Goal: Manage account settings

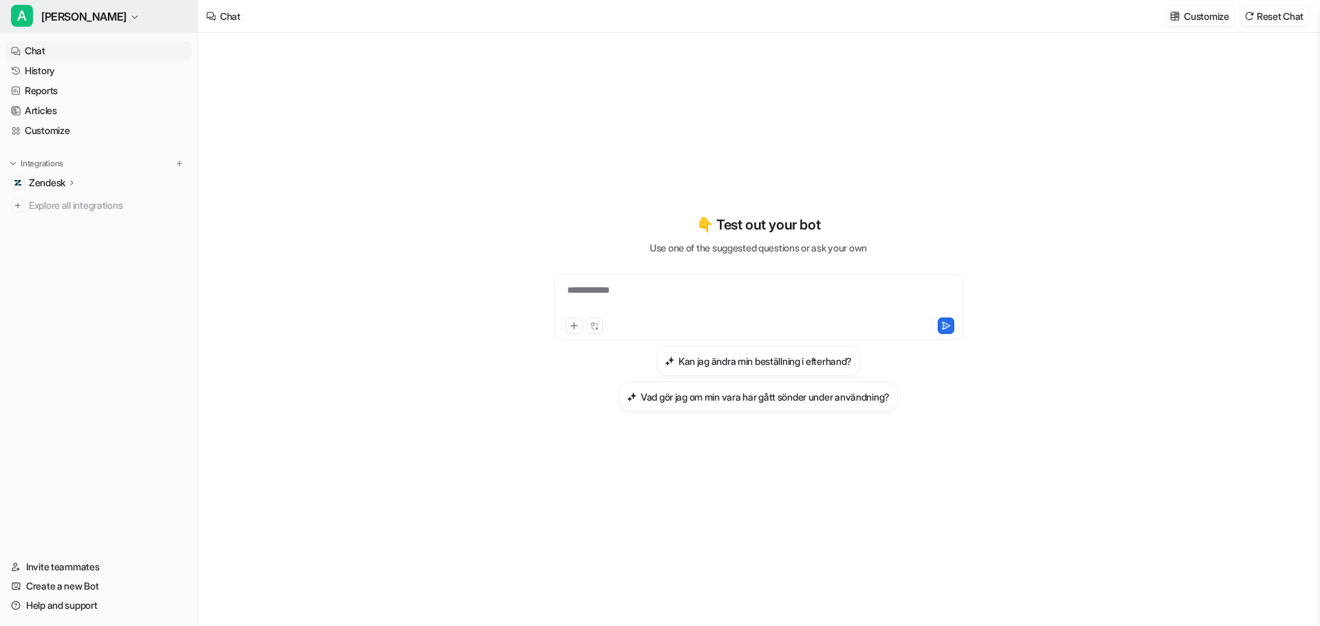
click at [21, 13] on span "A" at bounding box center [22, 16] width 22 height 22
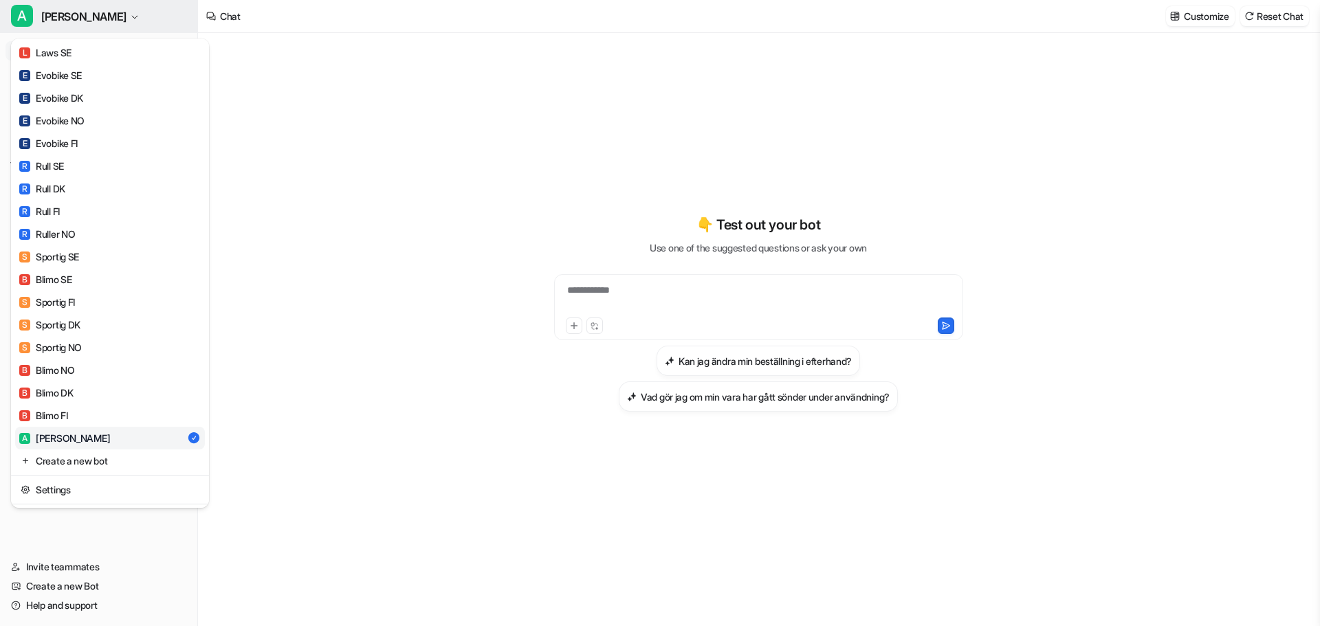
click at [52, 14] on span "[PERSON_NAME]" at bounding box center [83, 16] width 85 height 19
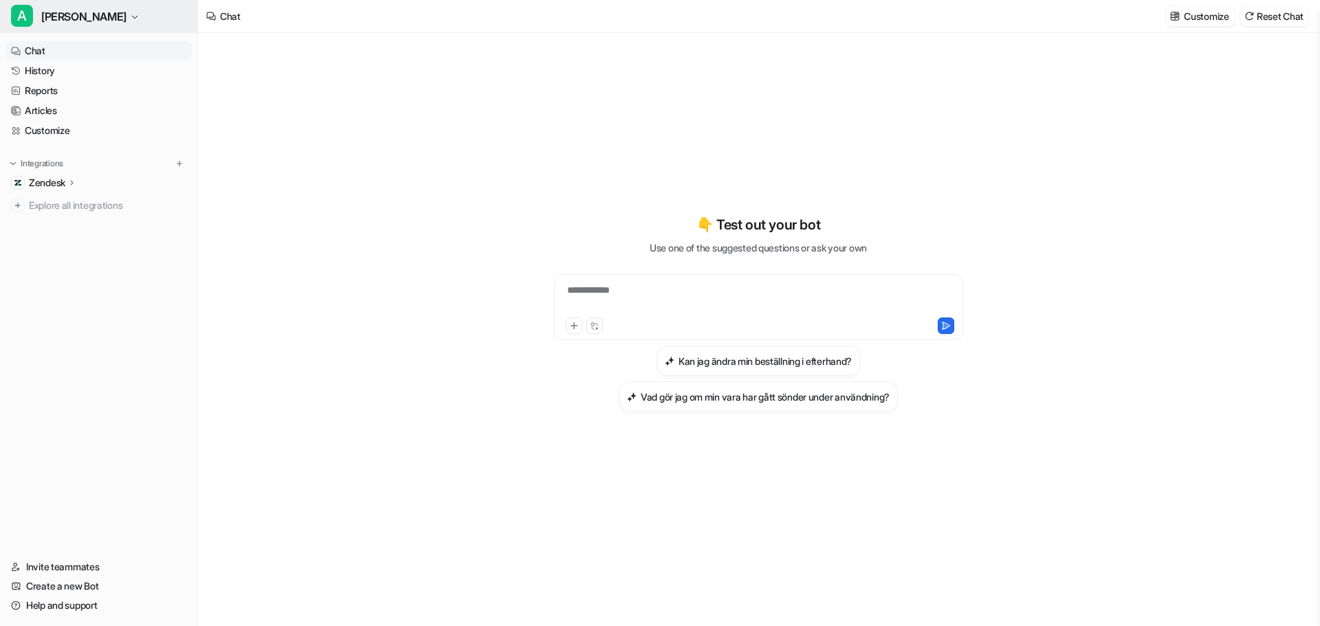
click at [52, 14] on span "[PERSON_NAME]" at bounding box center [83, 16] width 85 height 19
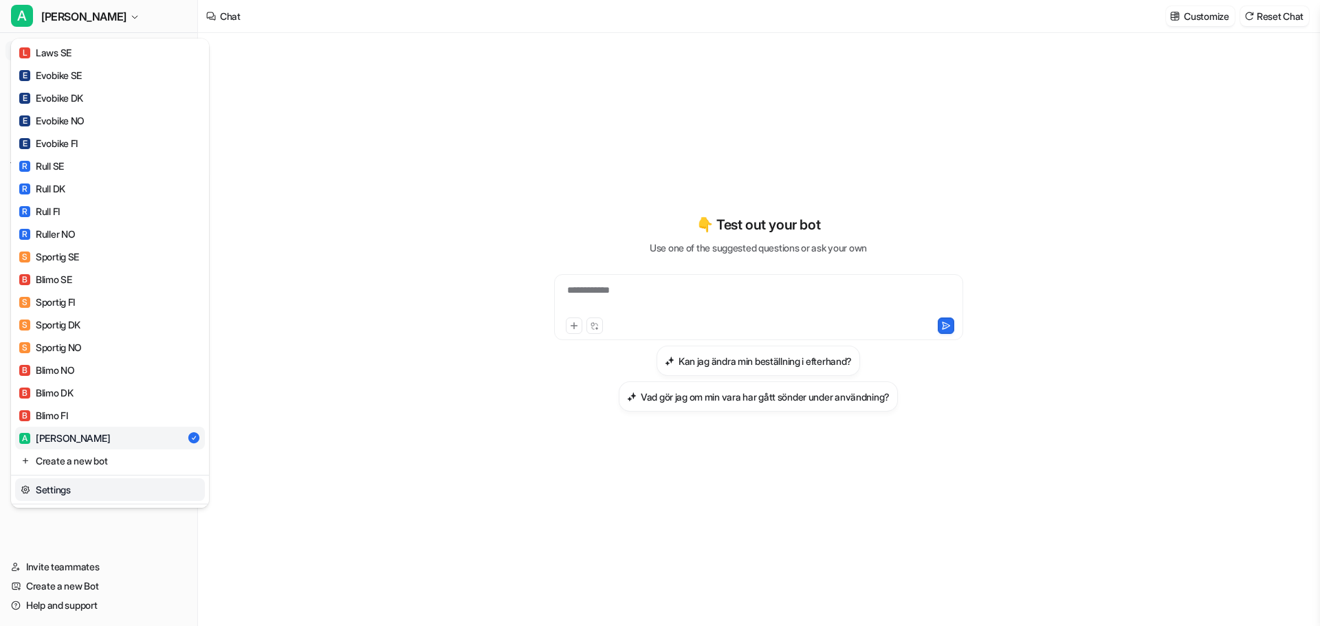
click at [72, 490] on link "Settings" at bounding box center [110, 490] width 190 height 23
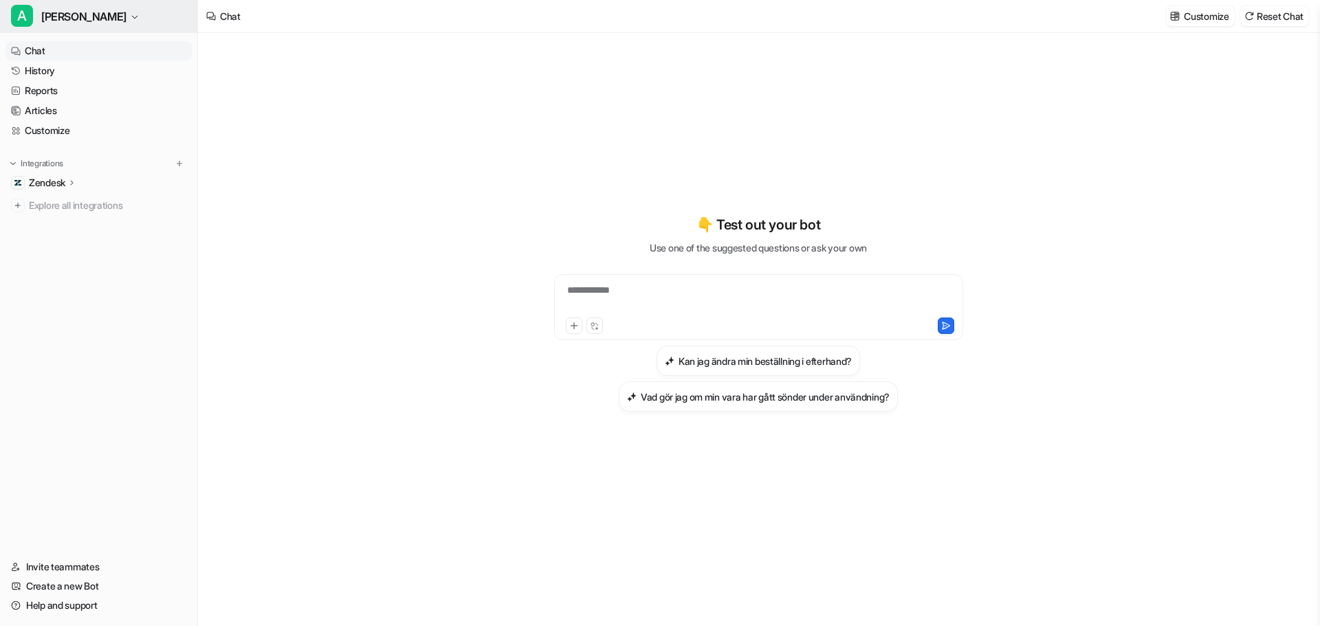
click at [131, 17] on icon "button" at bounding box center [135, 17] width 8 height 8
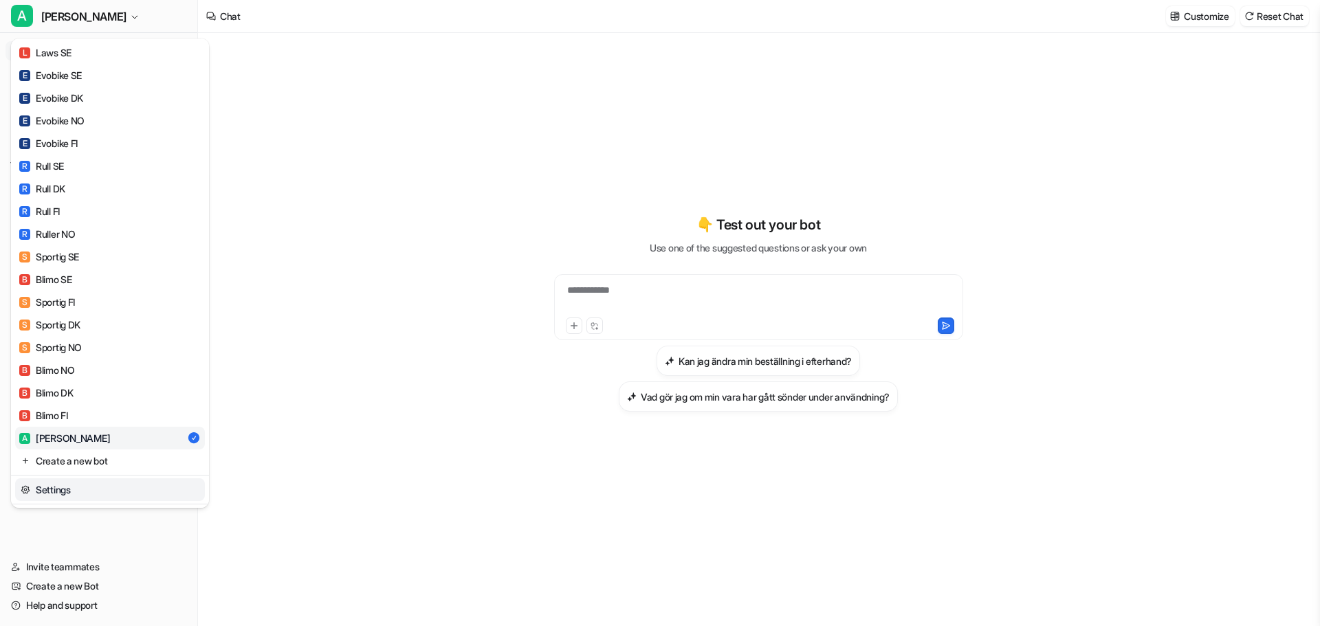
click at [56, 489] on link "Settings" at bounding box center [110, 490] width 190 height 23
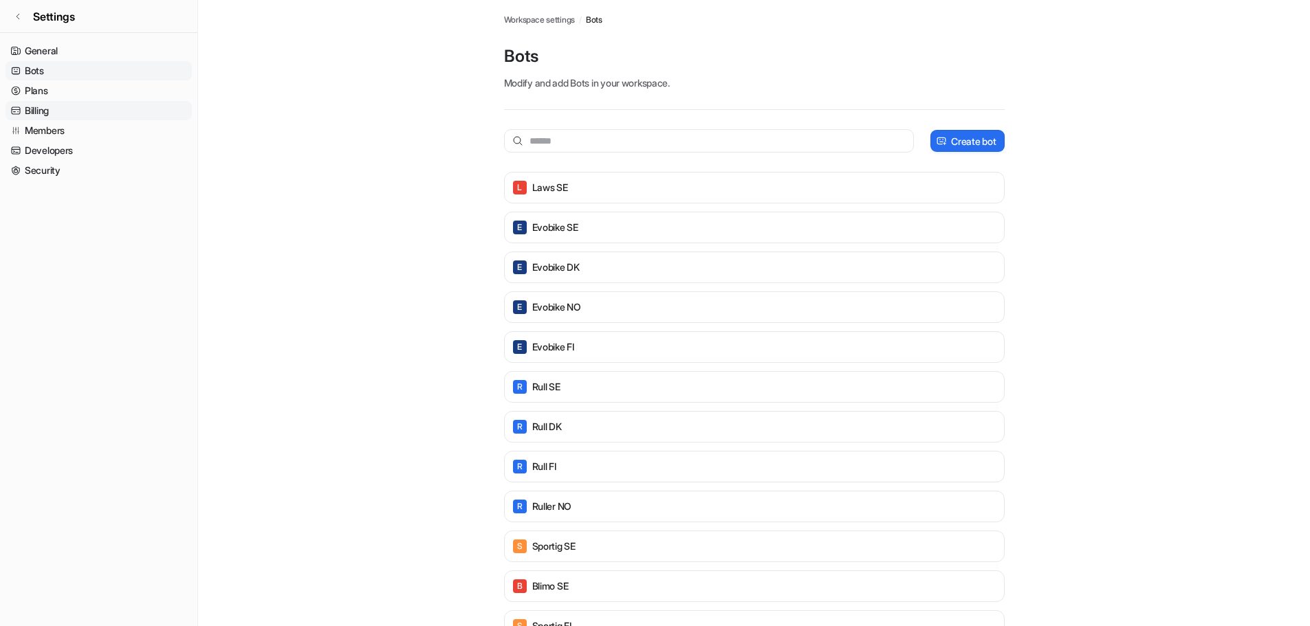
click at [49, 113] on link "Billing" at bounding box center [99, 110] width 186 height 19
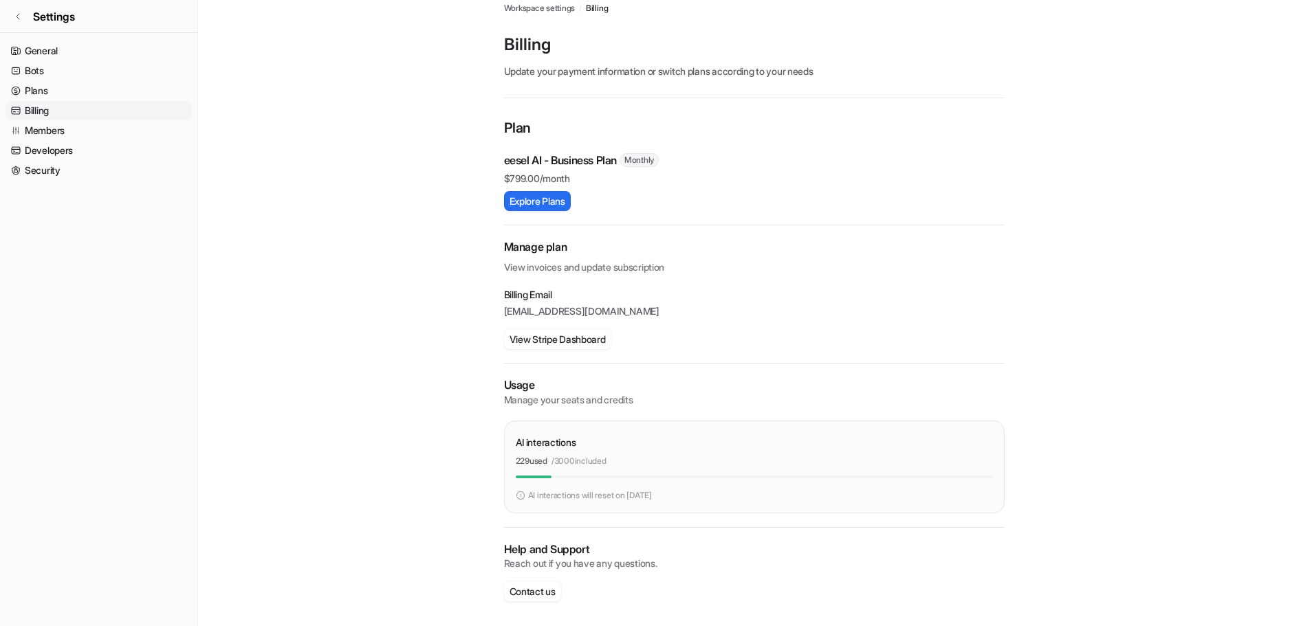
scroll to position [14, 0]
click at [596, 457] on p "/ 3000 included" at bounding box center [579, 458] width 55 height 12
click at [544, 439] on p "AI interactions" at bounding box center [546, 440] width 61 height 14
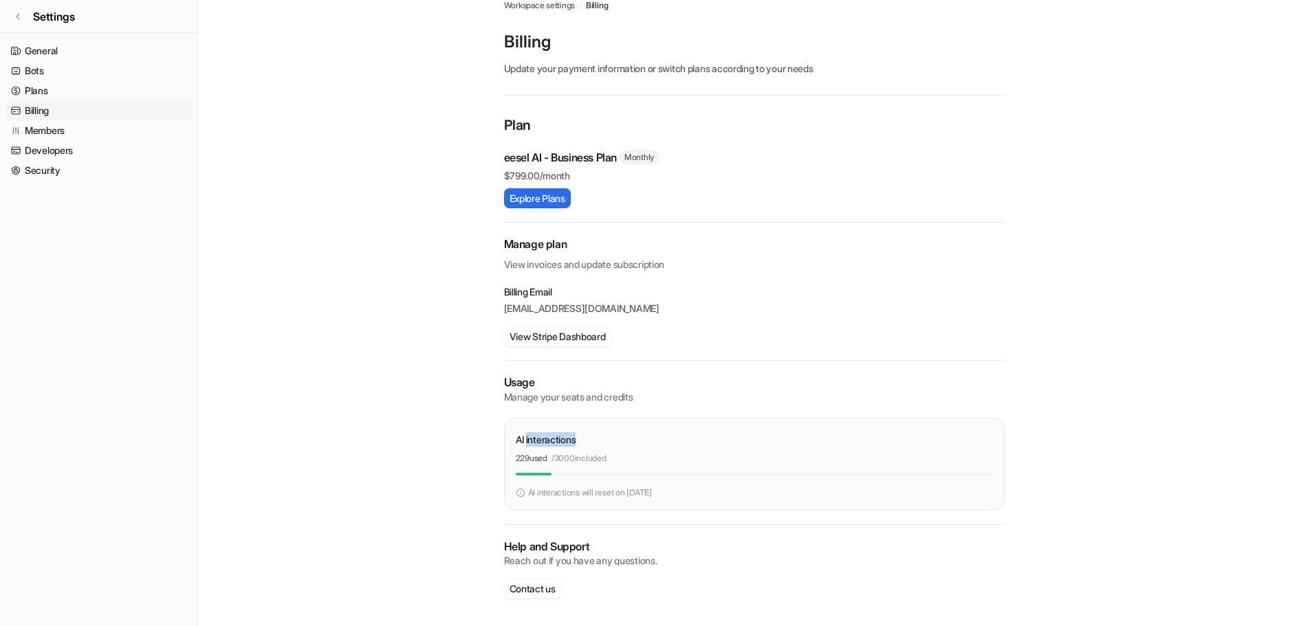
click at [544, 439] on p "AI interactions" at bounding box center [546, 440] width 61 height 14
click at [629, 433] on div "AI interactions" at bounding box center [754, 440] width 477 height 20
click at [23, 19] on link "Settings" at bounding box center [98, 16] width 197 height 33
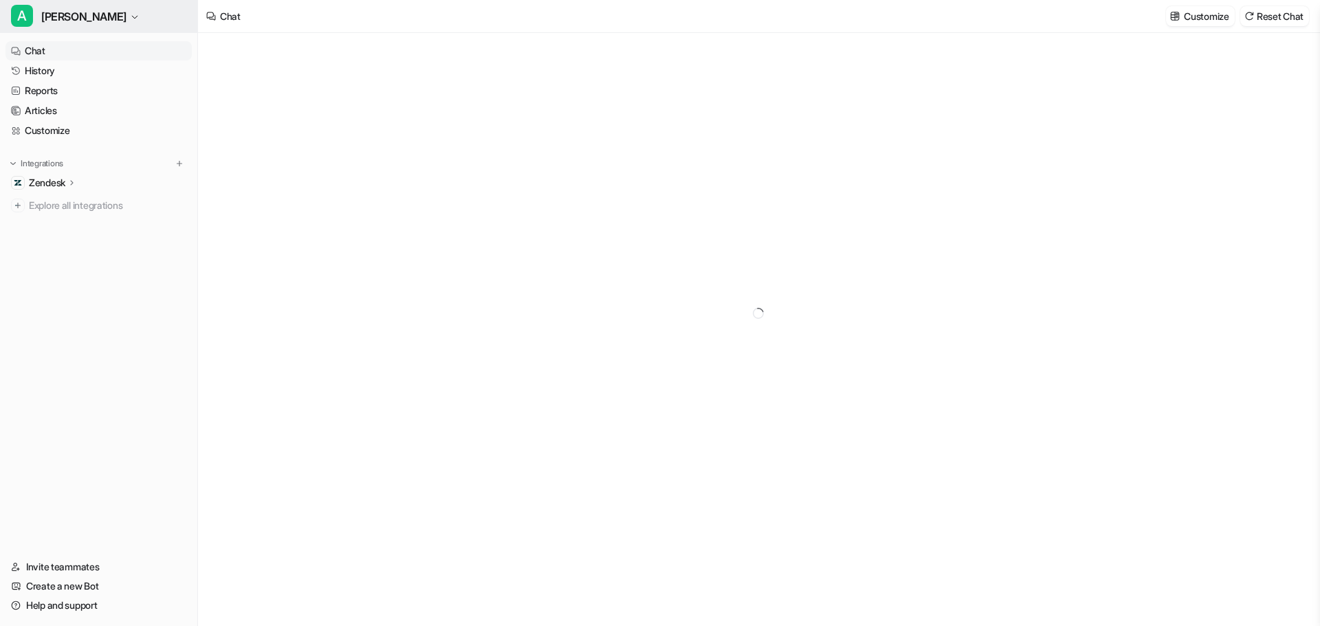
type textarea "**********"
